Goal: Communication & Community: Answer question/provide support

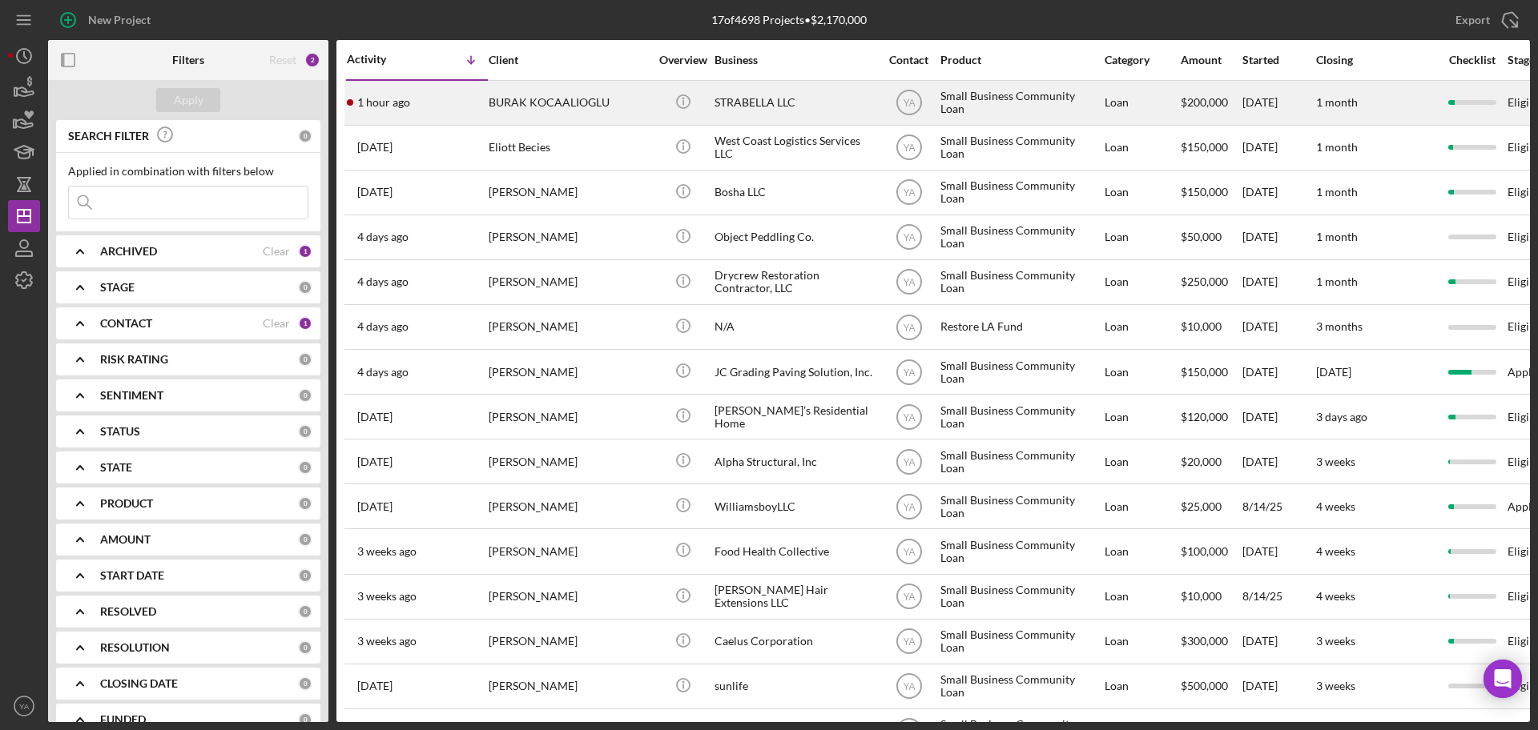
click at [754, 95] on div "STRABELLA LLC" at bounding box center [794, 103] width 160 height 42
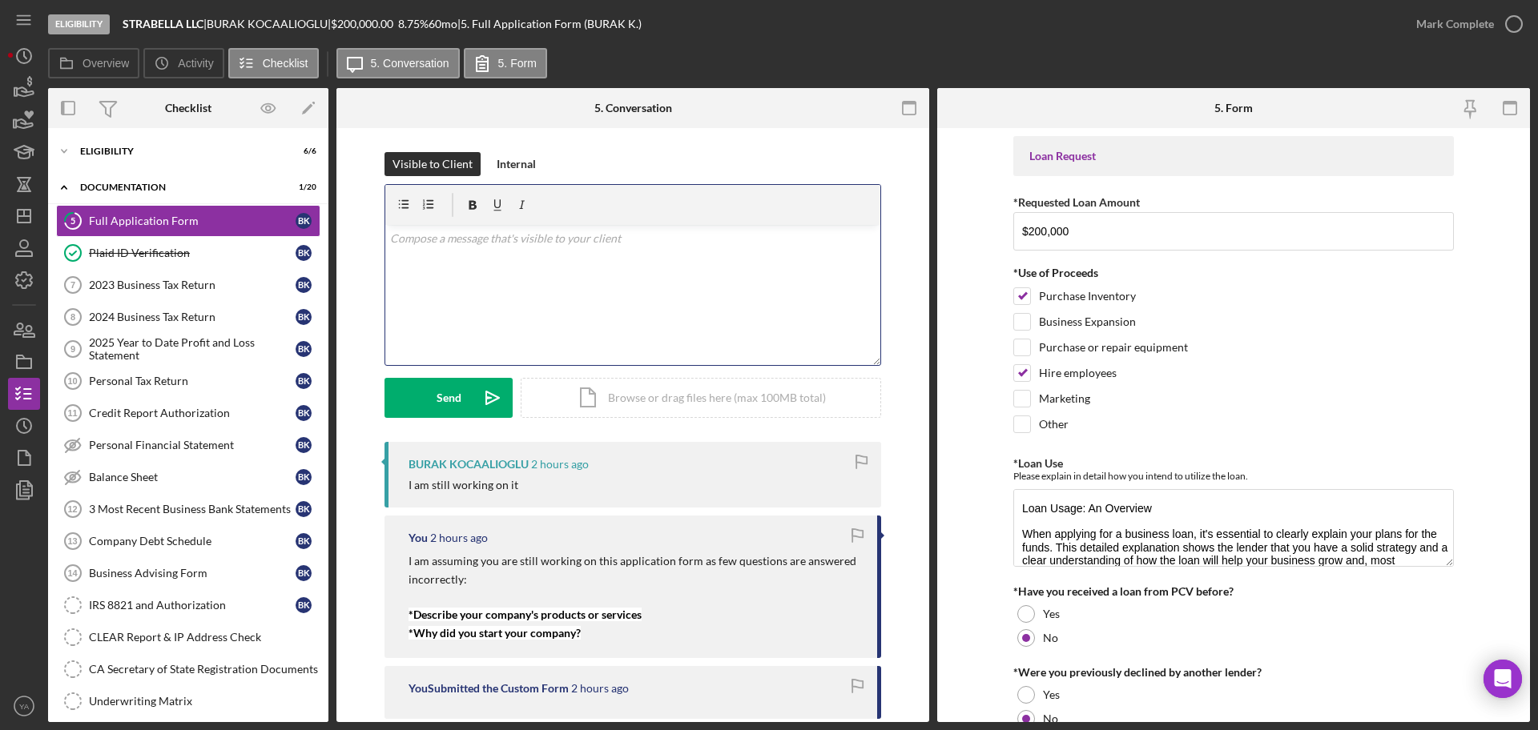
click at [663, 324] on div "v Color teal Color pink Remove color Add row above Add row below Add column bef…" at bounding box center [632, 295] width 495 height 140
click at [613, 311] on div "v Color teal Color pink Remove color Add row above Add row below Add column bef…" at bounding box center [632, 295] width 495 height 140
click at [484, 411] on icon "Icon/icon-invite-send" at bounding box center [492, 398] width 40 height 40
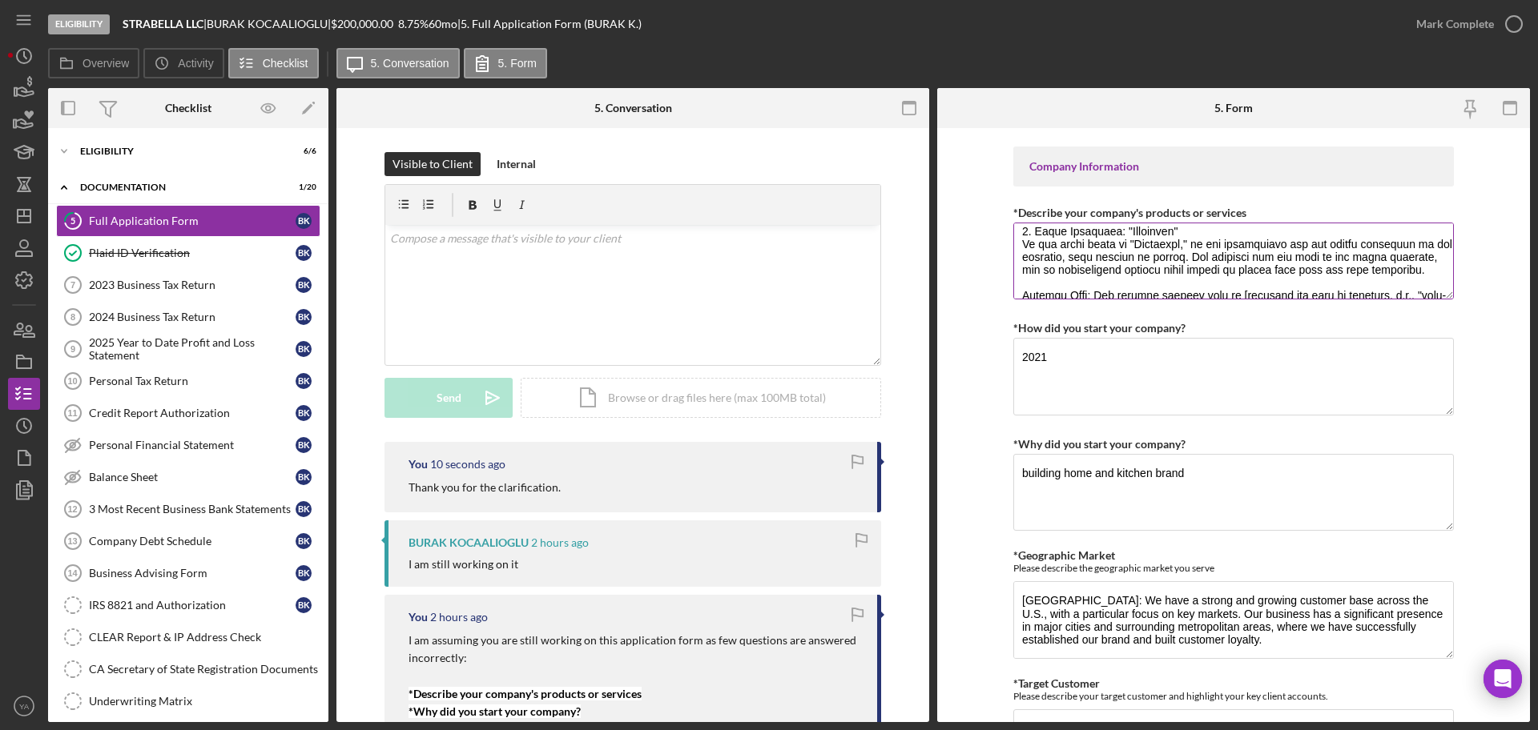
scroll to position [100, 0]
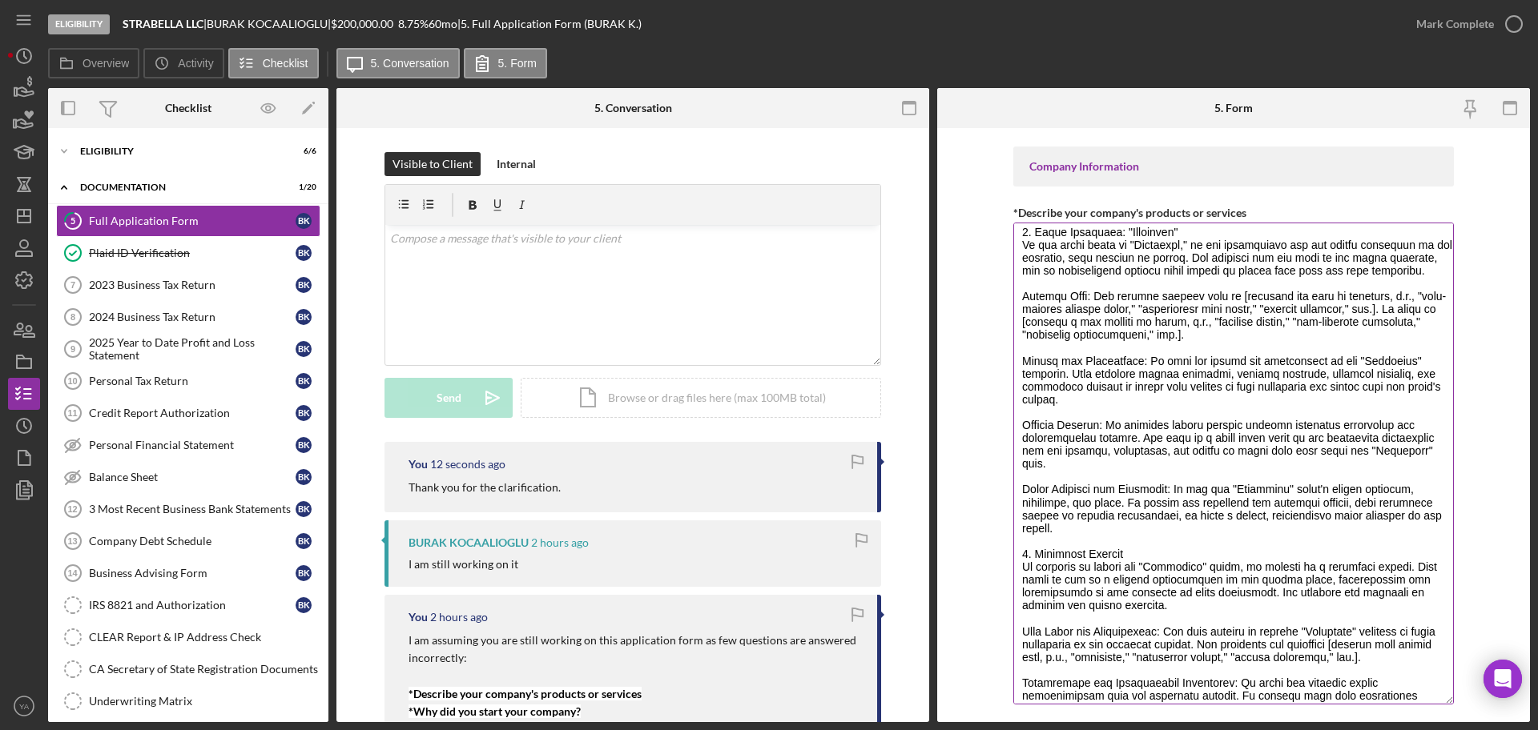
drag, startPoint x: 1449, startPoint y: 292, endPoint x: 1417, endPoint y: 698, distance: 406.5
click at [1417, 698] on textarea "*Describe your company's products or services" at bounding box center [1233, 464] width 440 height 482
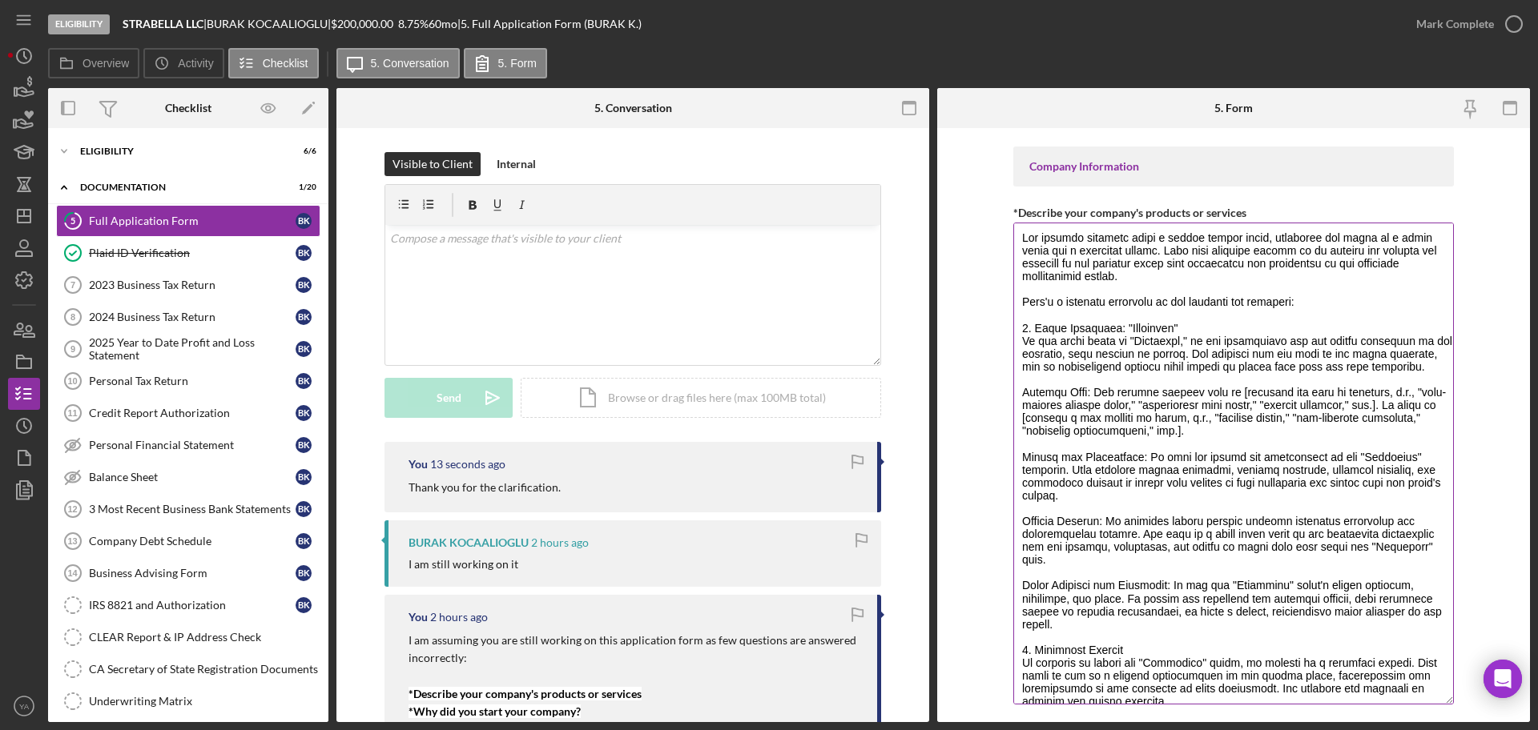
scroll to position [0, 0]
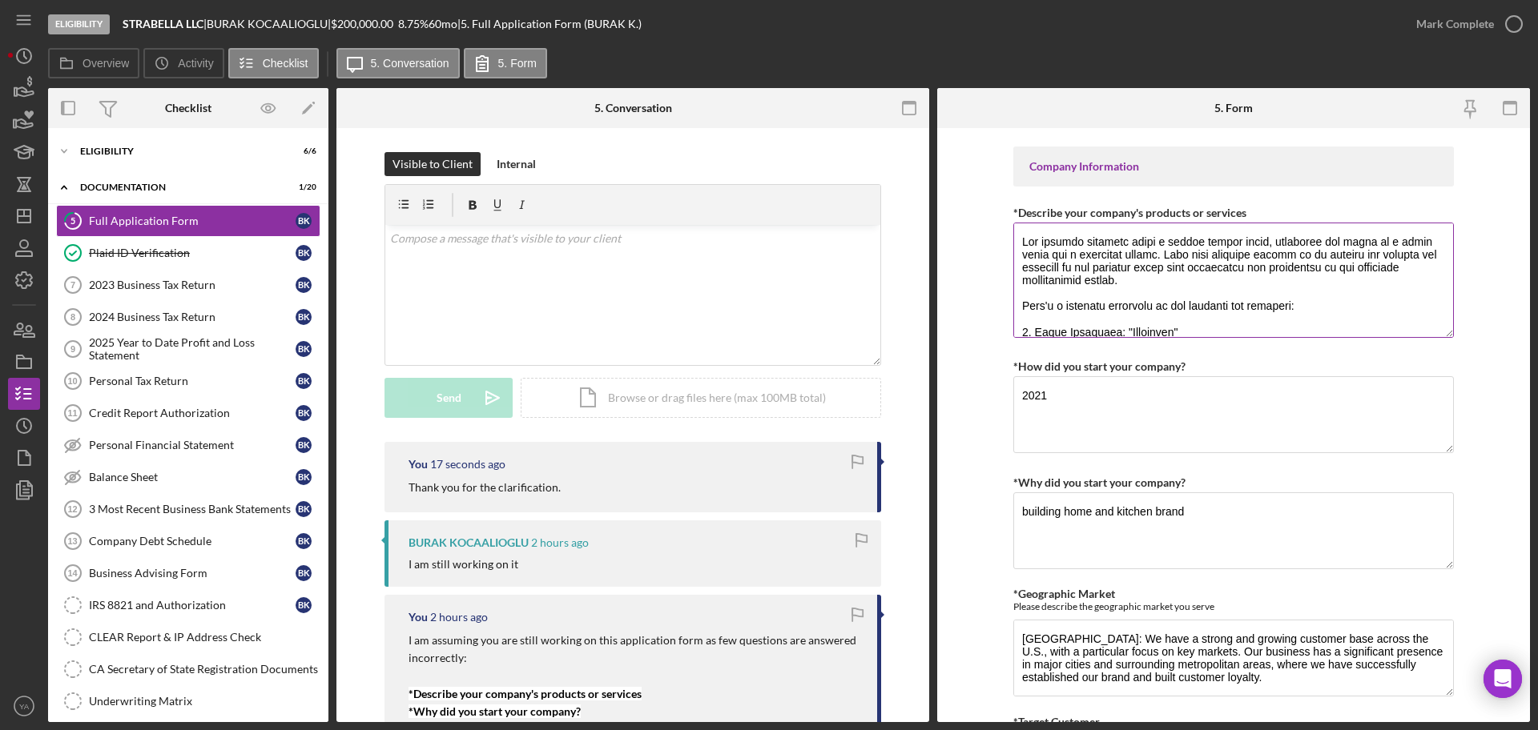
drag, startPoint x: 1445, startPoint y: 695, endPoint x: 1423, endPoint y: 328, distance: 367.5
click at [1423, 328] on textarea "*Describe your company's products or services" at bounding box center [1233, 280] width 440 height 115
click at [22, 220] on icon "Icon/Dashboard" at bounding box center [24, 216] width 40 height 40
